Goal: Information Seeking & Learning: Learn about a topic

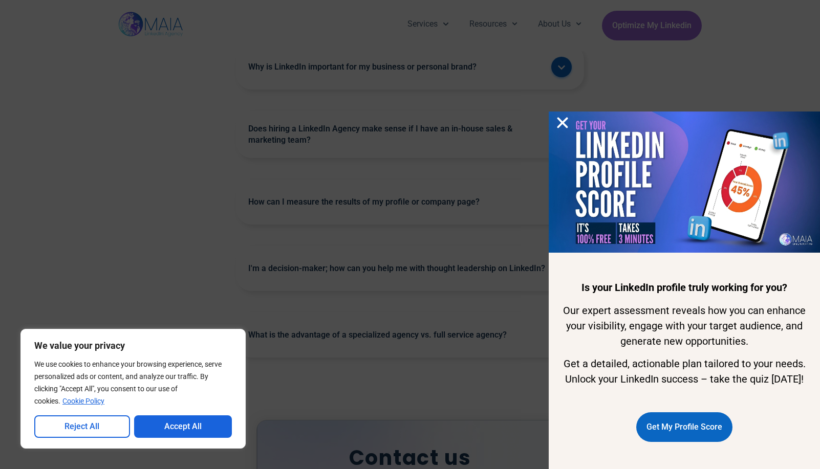
scroll to position [2713, 0]
click at [420, 146] on div "Is your LinkedIn profile truly working for you? Our expert assessment reveals h…" at bounding box center [410, 234] width 820 height 469
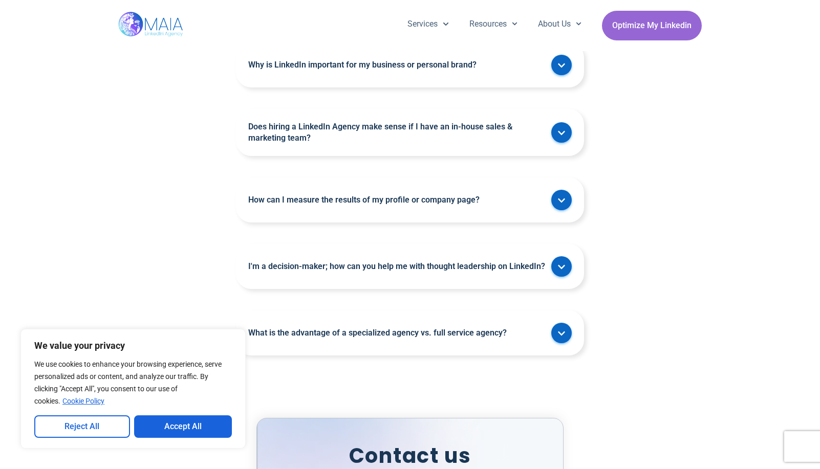
click at [565, 125] on span at bounding box center [561, 132] width 20 height 20
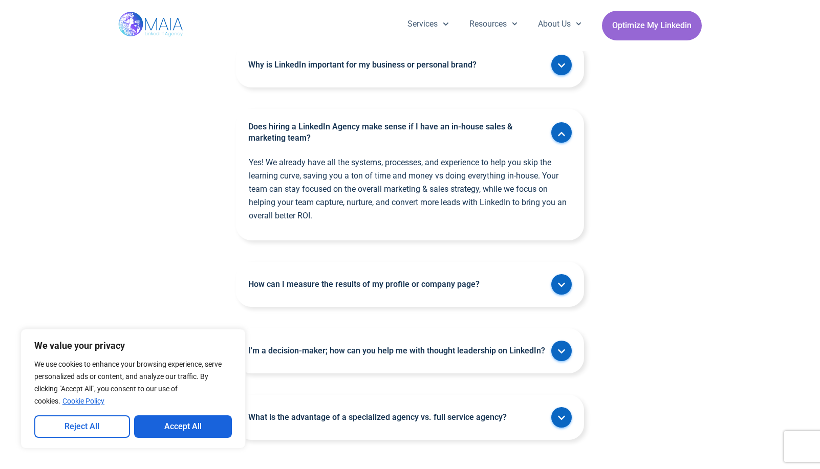
click at [400, 292] on div "How can I measure the results of my profile or company page?" at bounding box center [410, 284] width 348 height 45
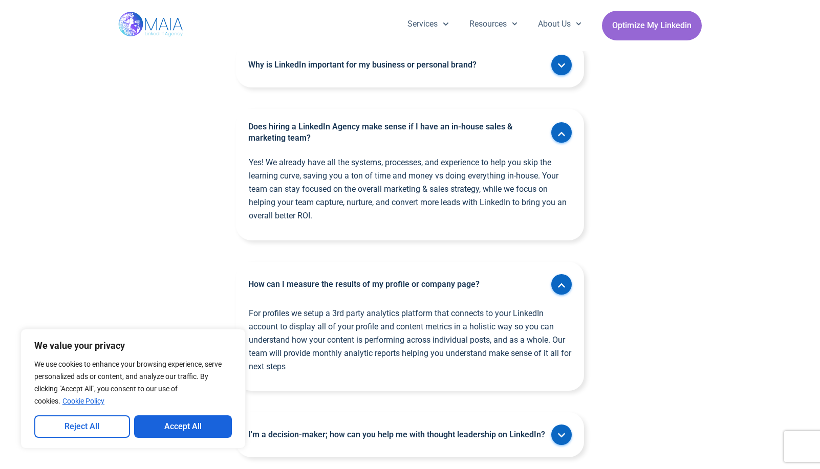
click at [414, 290] on div "How can I measure the results of my profile or company page?" at bounding box center [410, 284] width 348 height 45
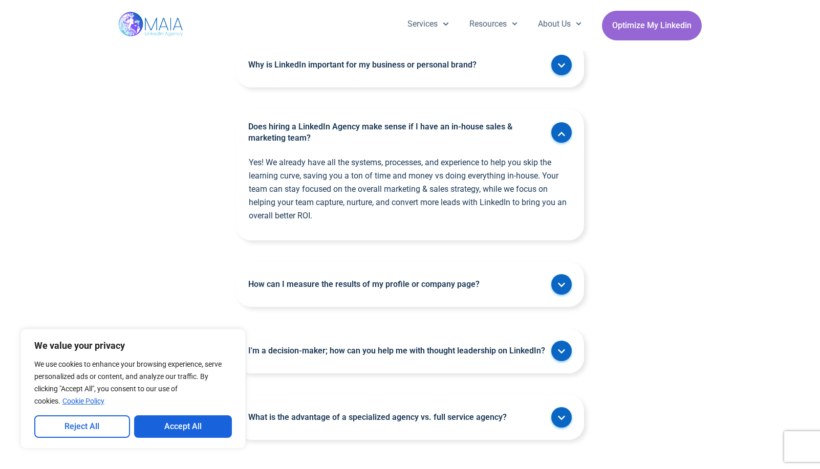
click at [615, 343] on div "FAQs Why is LinkedIn important for my business or personal brand? LinkedIn is t…" at bounding box center [410, 209] width 820 height 471
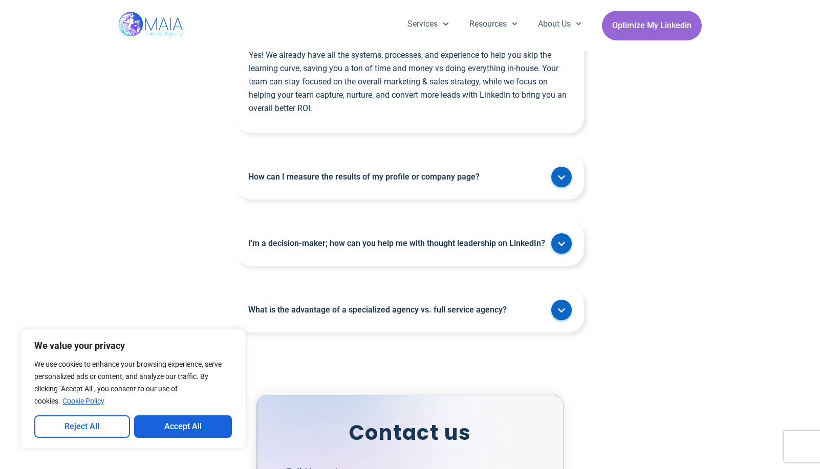
scroll to position [2867, 0]
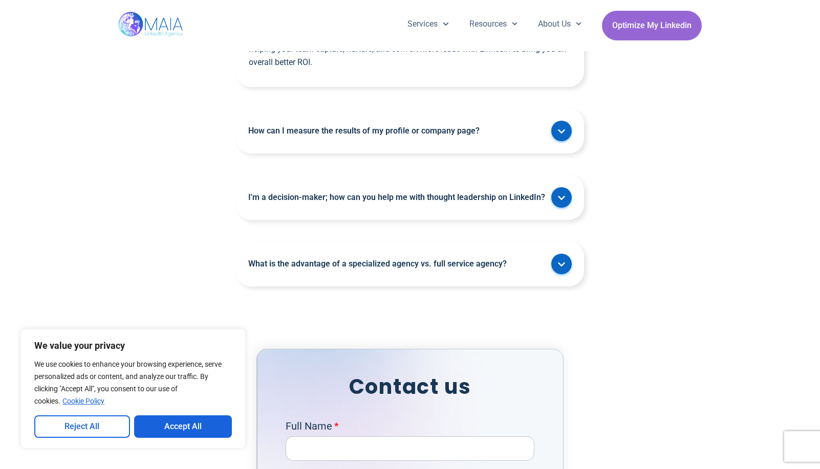
click at [373, 277] on div "What is the advantage of a specialized agency vs. full service agency?" at bounding box center [410, 264] width 348 height 45
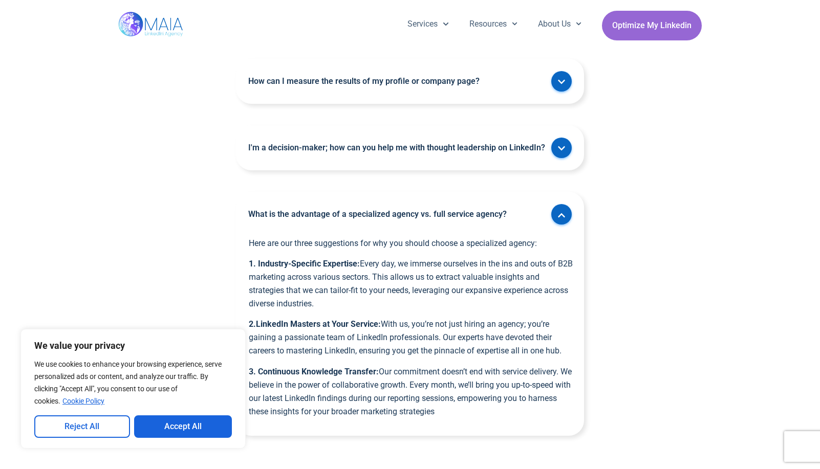
scroll to position [2918, 0]
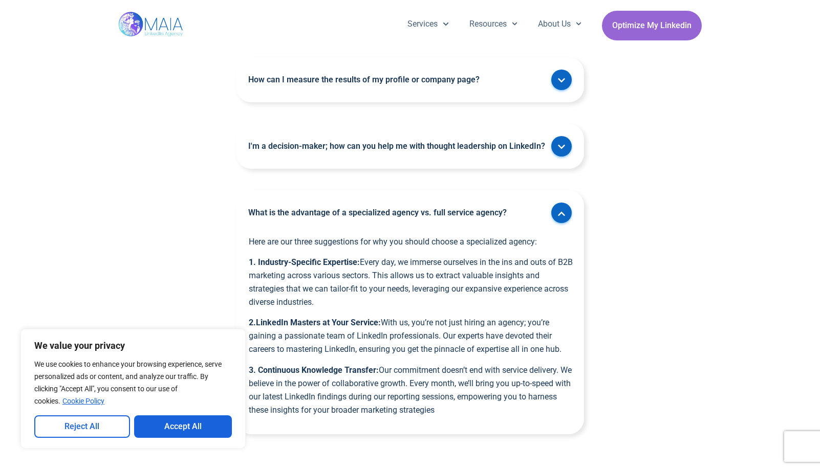
click at [563, 218] on icon at bounding box center [561, 214] width 8 height 8
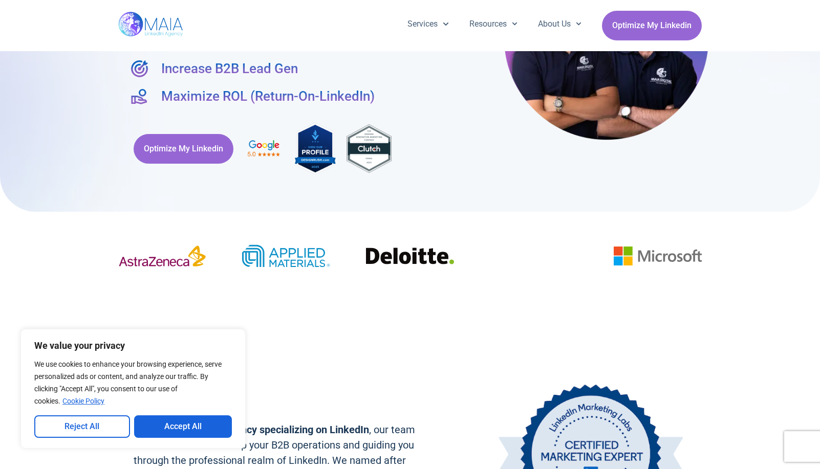
scroll to position [0, 0]
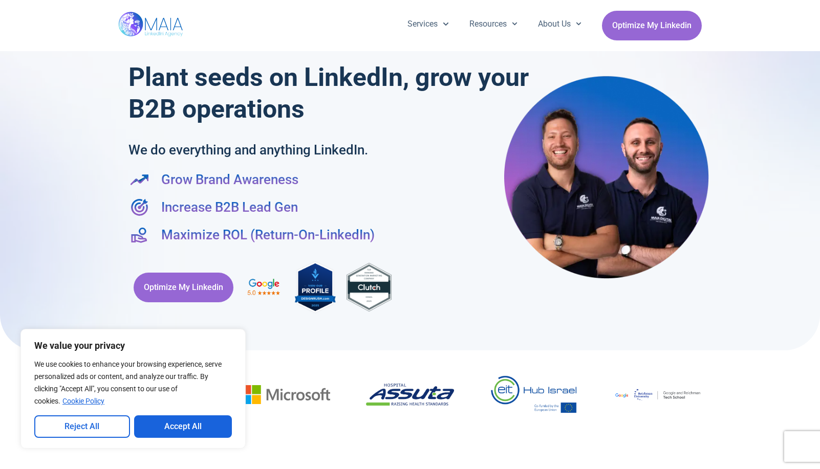
click at [169, 202] on span "Increase B2B Lead Gen" at bounding box center [228, 207] width 139 height 19
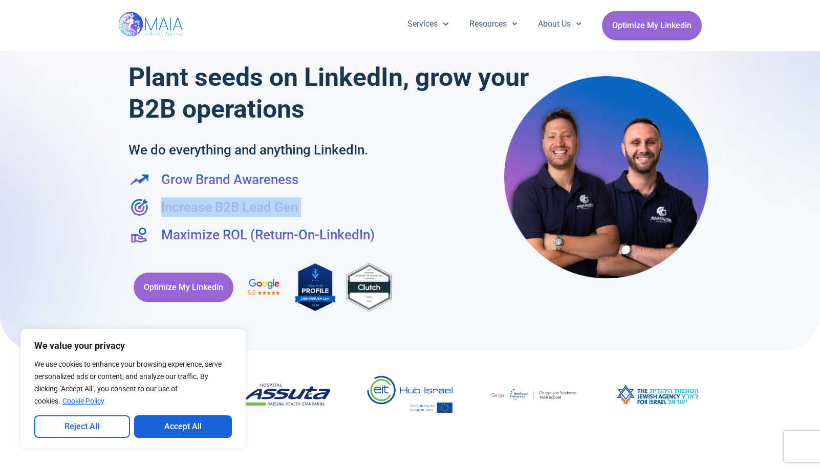
drag, startPoint x: 169, startPoint y: 202, endPoint x: 298, endPoint y: 210, distance: 129.8
click at [298, 210] on li "Increase B2B Lead Gen" at bounding box center [409, 210] width 563 height 24
